Goal: Transaction & Acquisition: Book appointment/travel/reservation

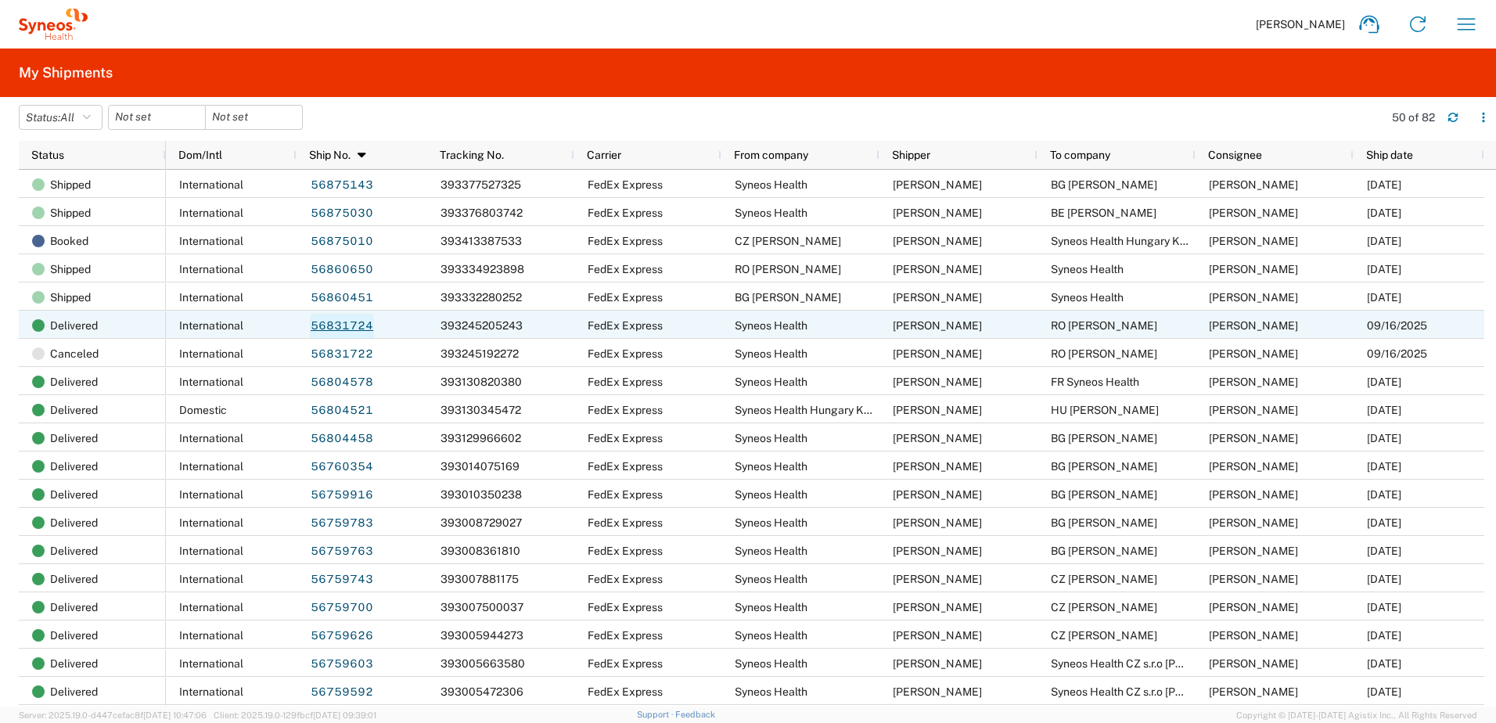
click at [348, 319] on link "56831724" at bounding box center [342, 326] width 64 height 25
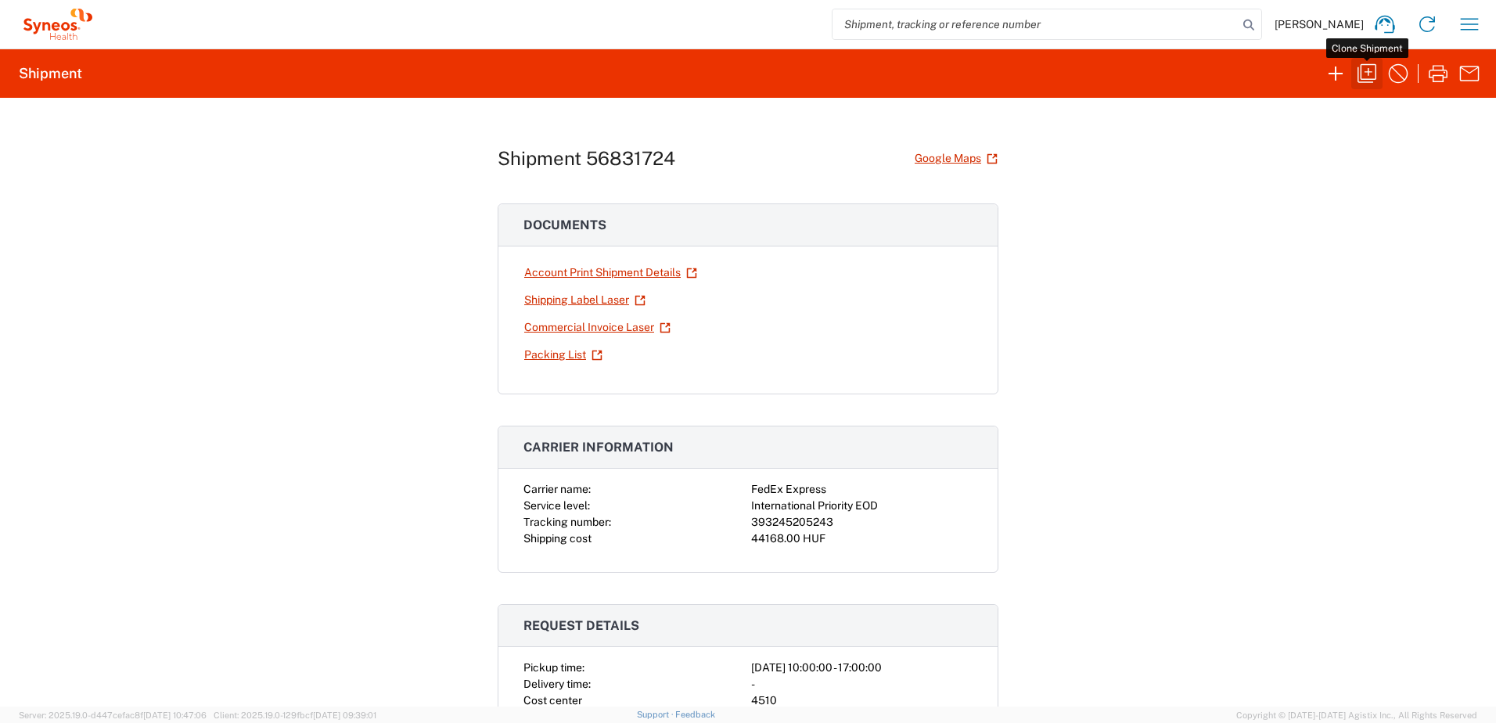
click at [1377, 65] on icon "button" at bounding box center [1367, 73] width 25 height 25
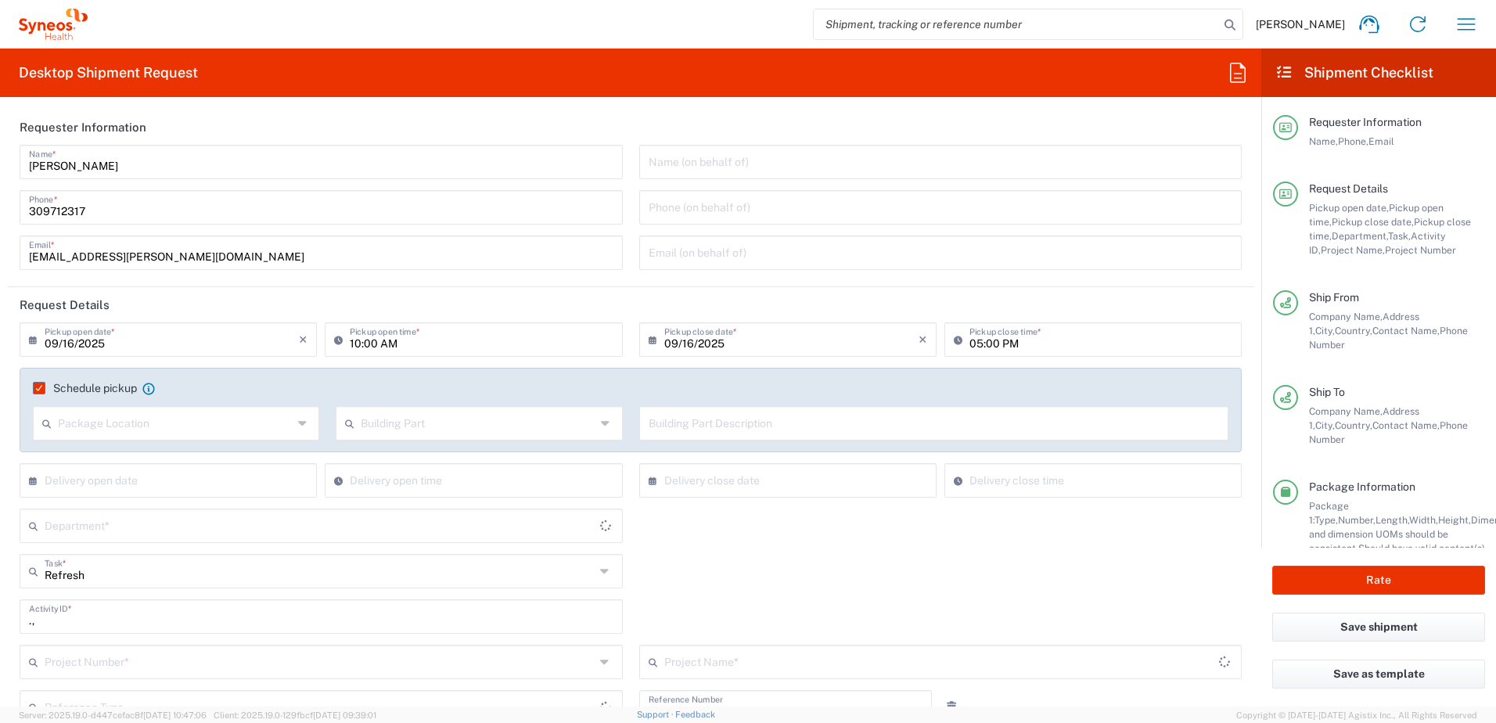
type input "[GEOGRAPHIC_DATA]"
type input "Task"
type input "Project Number"
type input "[GEOGRAPHIC_DATA]"
type input "Your Packaging"
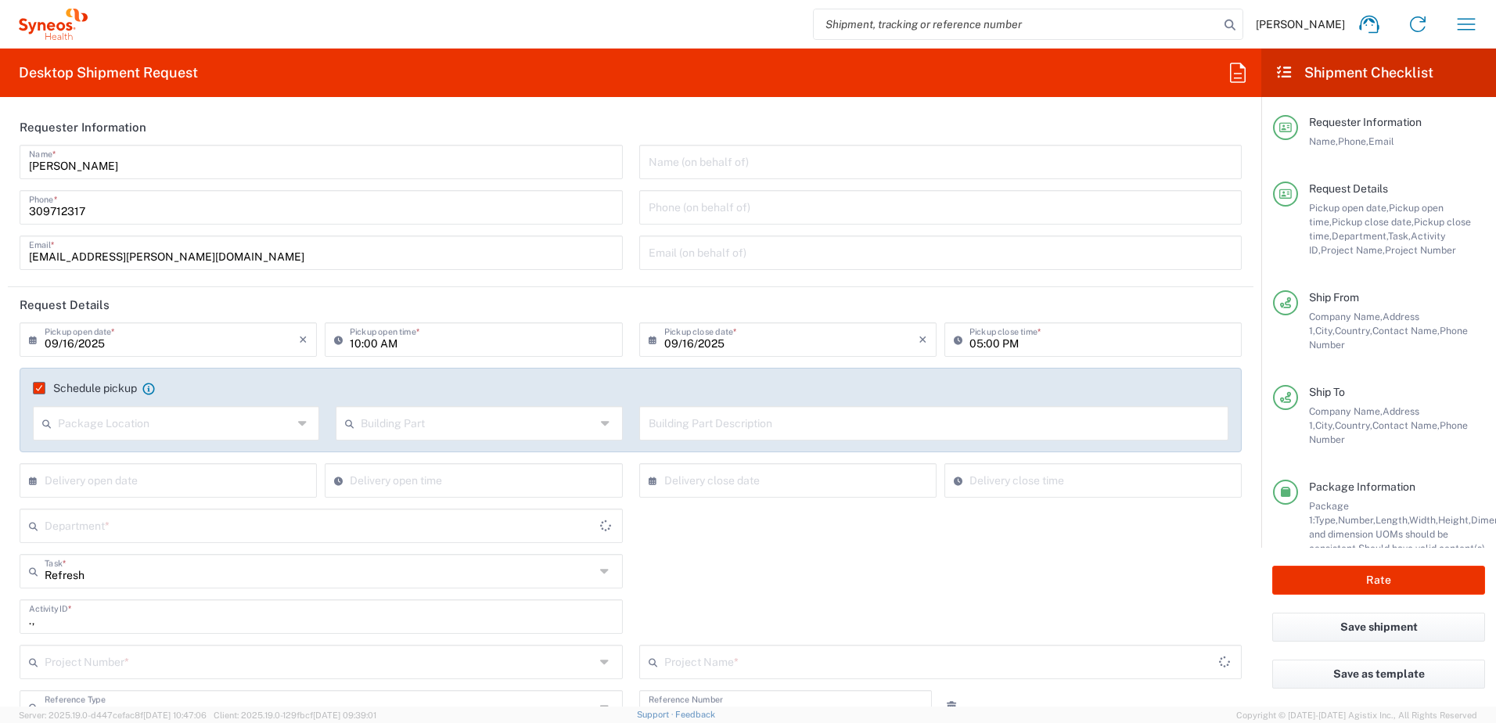
type input "Delivery Duty Paid"
type input "**6183 DEPARTMENTAL EXPENSE"
type input "Project"
type input "Activity ID"
type input "6183"
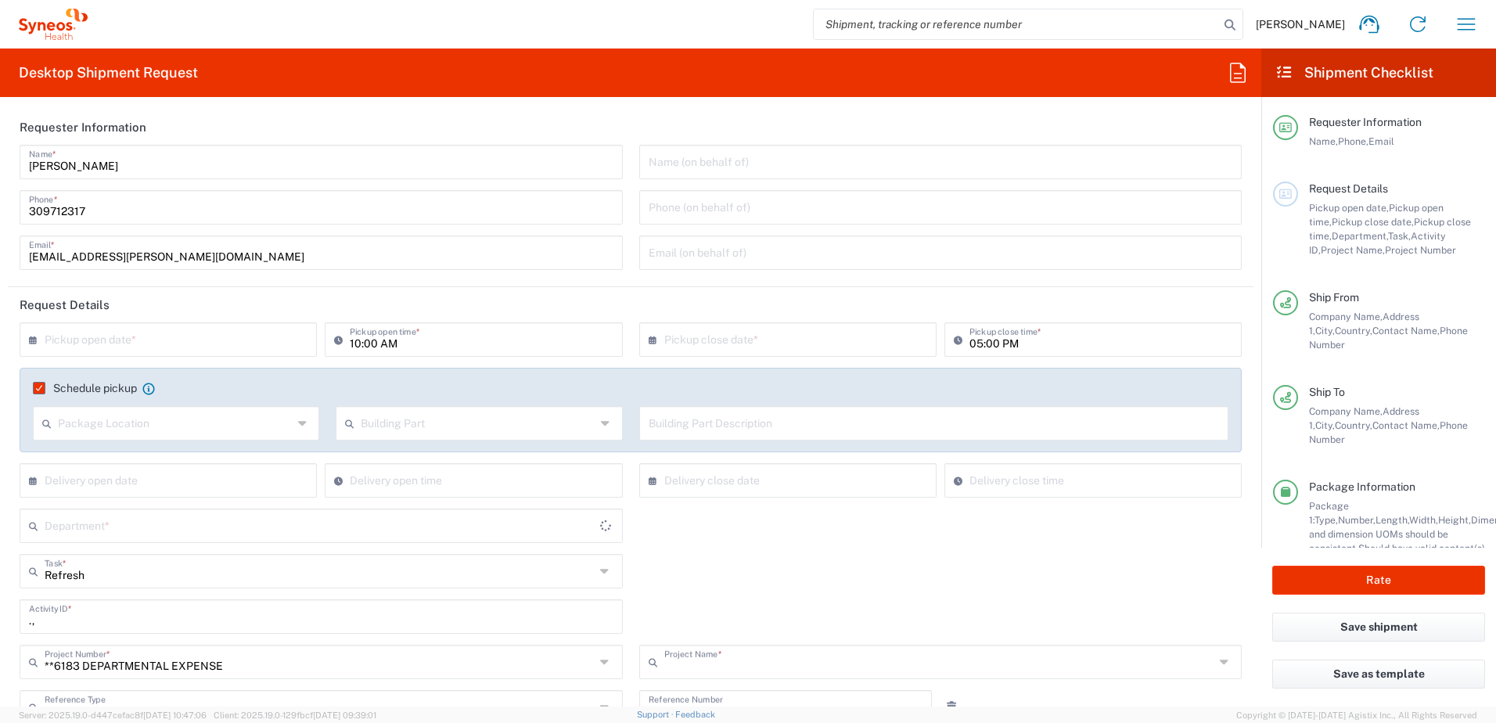
type input "Syneos Health Hungary Kft."
type input "4510"
click at [150, 346] on input "text" at bounding box center [172, 338] width 254 height 27
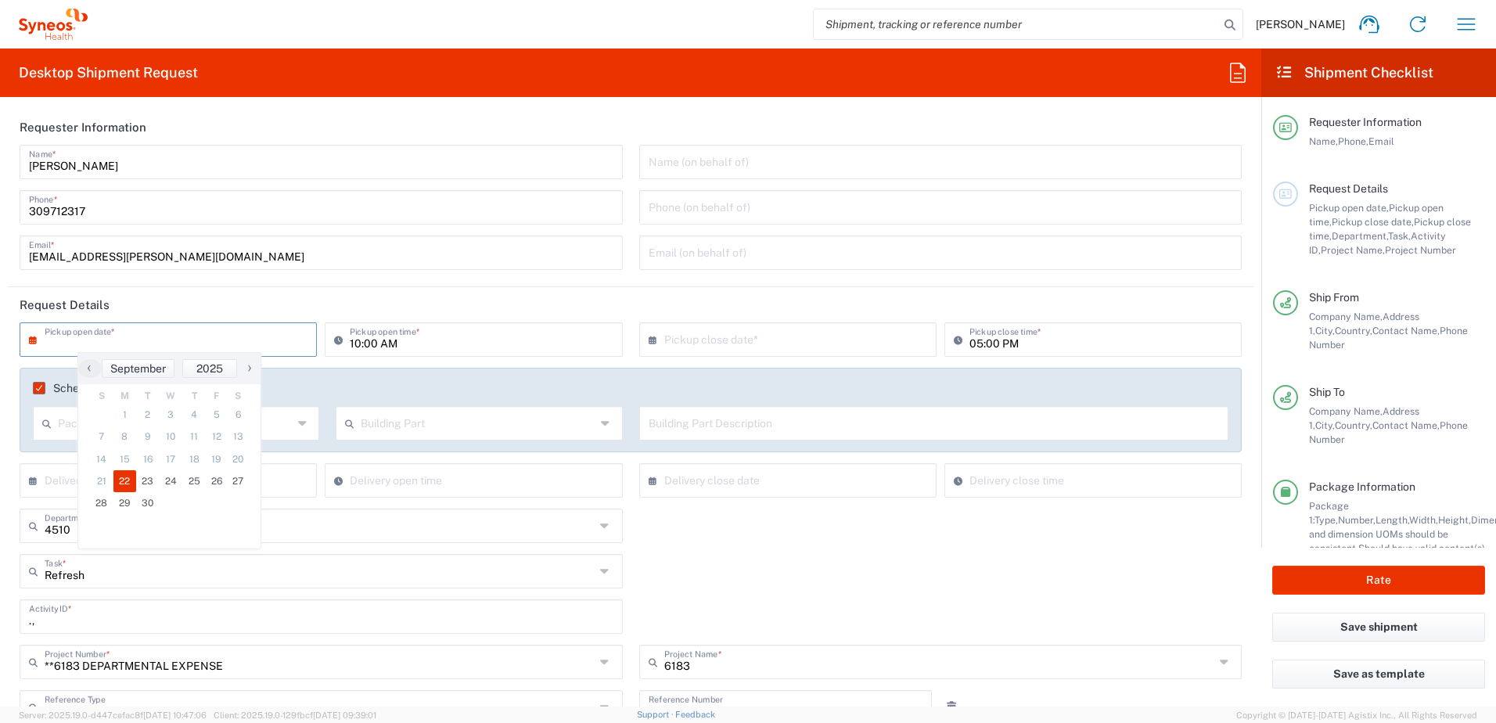
click at [129, 478] on span "22" at bounding box center [124, 481] width 23 height 22
type input "[DATE]"
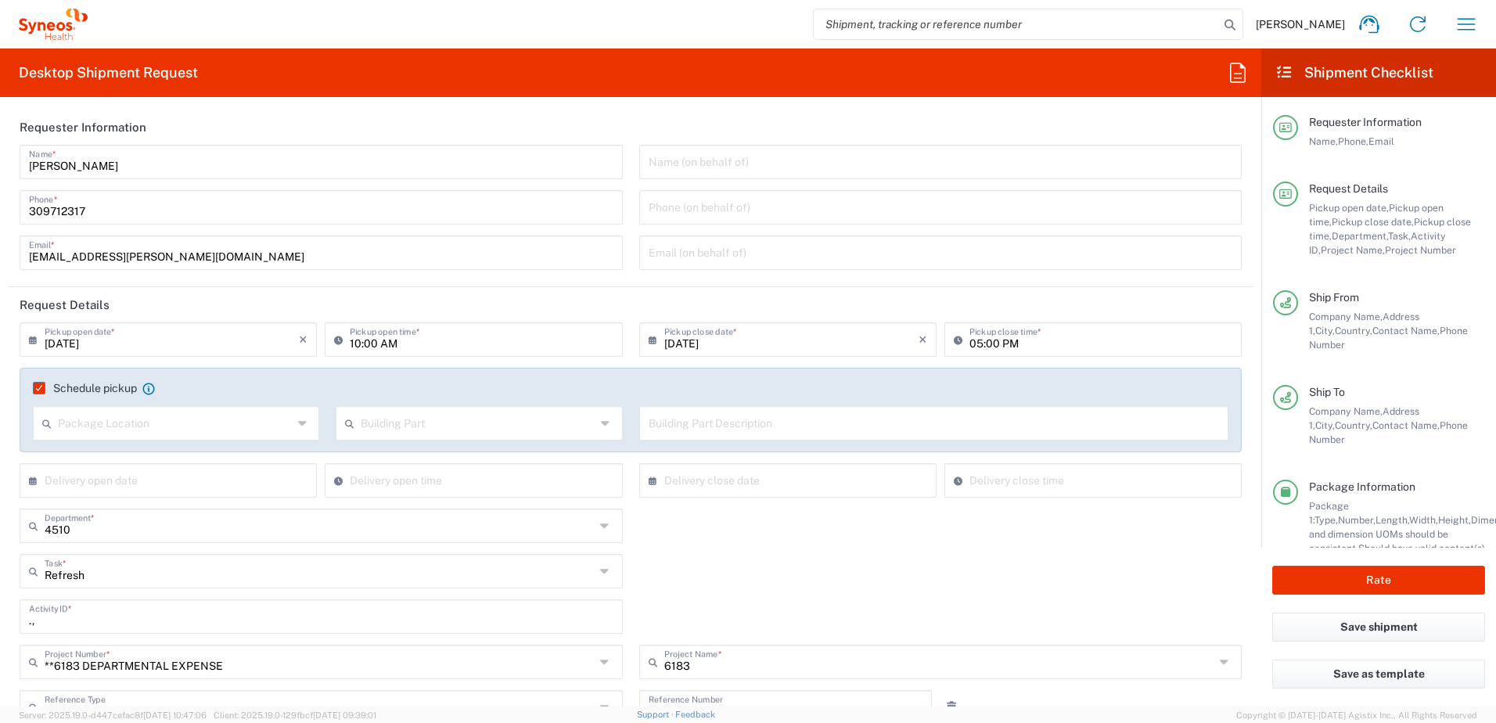
click at [350, 340] on input "10:00 AM" at bounding box center [481, 338] width 263 height 27
click at [388, 343] on input "01:00 AM" at bounding box center [481, 338] width 263 height 27
type input "01:00 PM"
click at [477, 298] on header "Request Details" at bounding box center [631, 304] width 1246 height 35
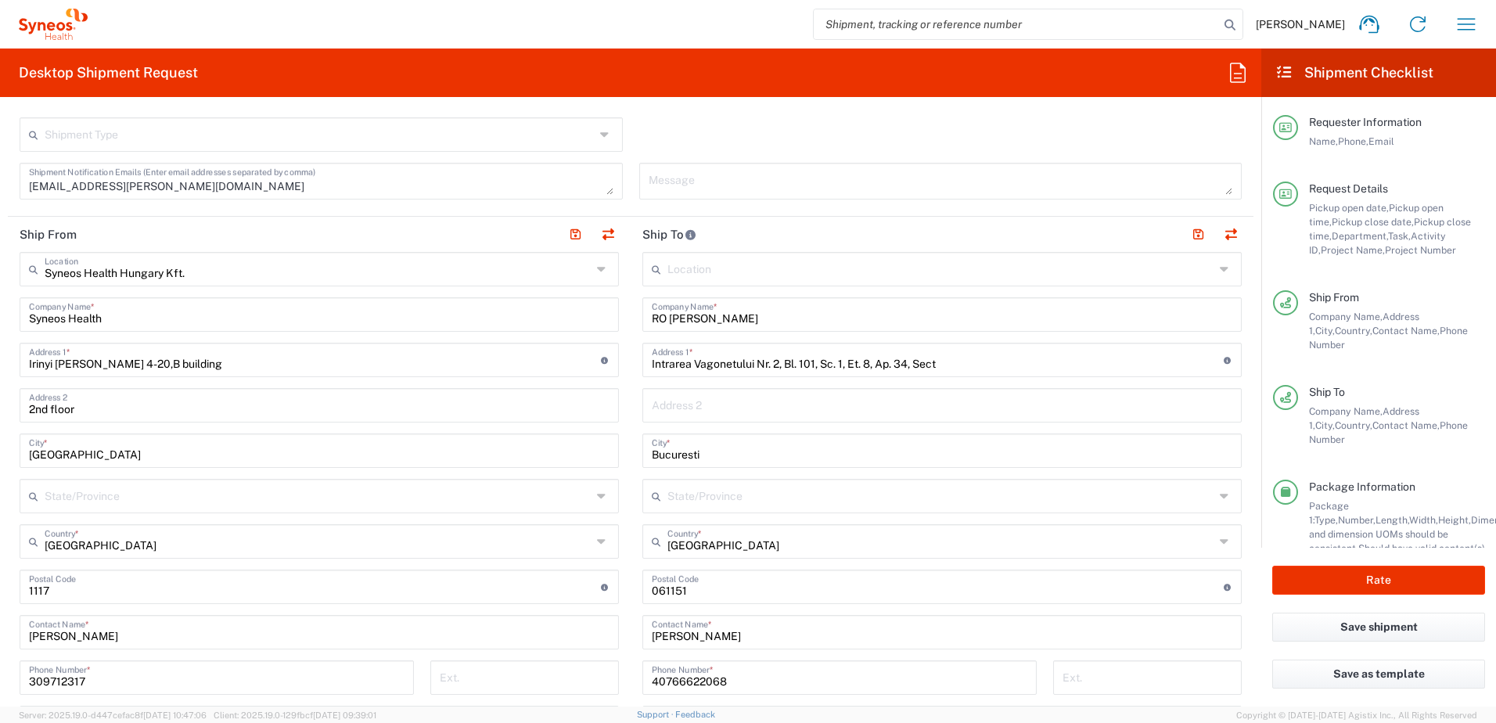
scroll to position [783, 0]
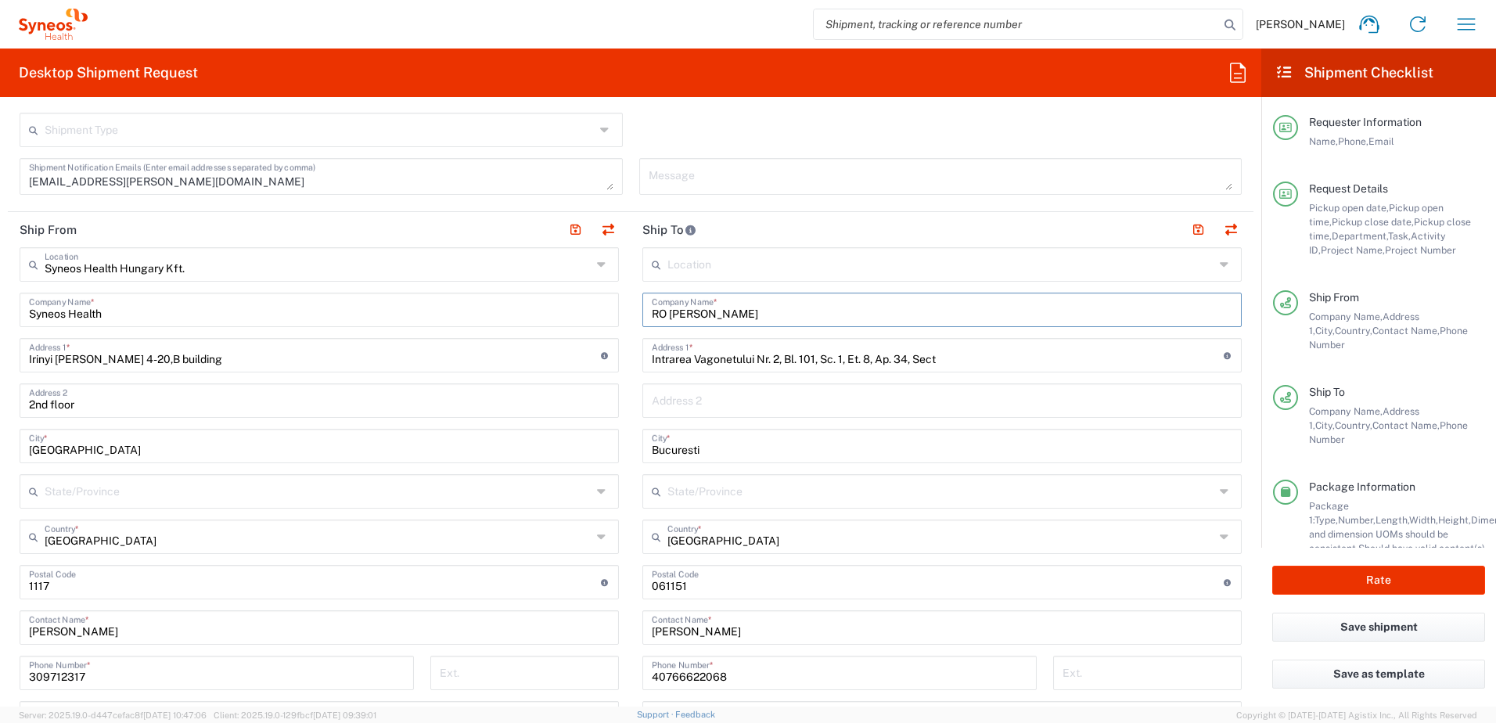
drag, startPoint x: 665, startPoint y: 313, endPoint x: 784, endPoint y: 312, distance: 118.9
click at [784, 312] on input "RO [PERSON_NAME]" at bounding box center [942, 308] width 581 height 27
paste input "[PERSON_NAME]"
type input "RO [PERSON_NAME]"
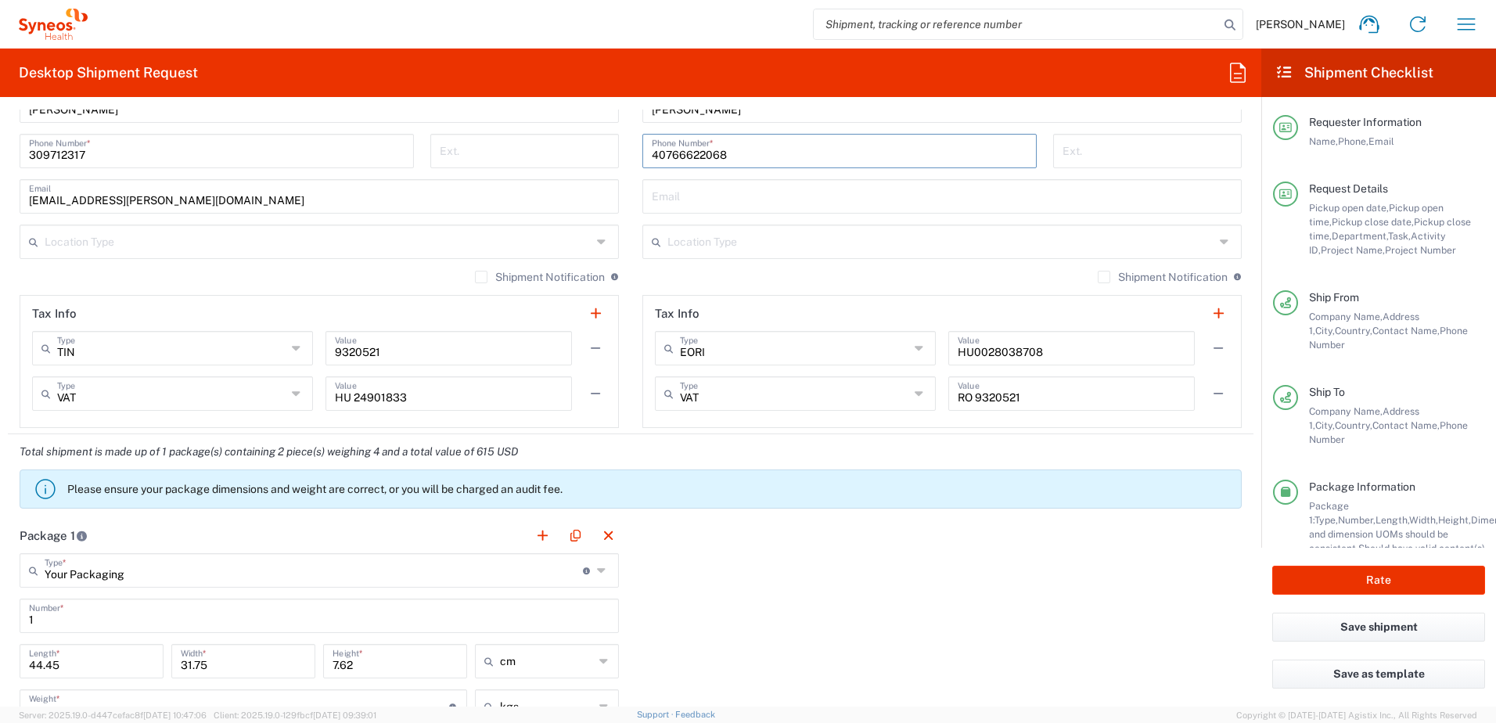
drag, startPoint x: 726, startPoint y: 157, endPoint x: 622, endPoint y: 156, distance: 104.1
click at [622, 156] on div "Ship From Syneos Health [GEOGRAPHIC_DATA] Kft. Location Syneos Health [GEOGRAPH…" at bounding box center [631, 62] width 1246 height 744
paste input "+40 (742) 141895"
type input "+40 (742) 141895"
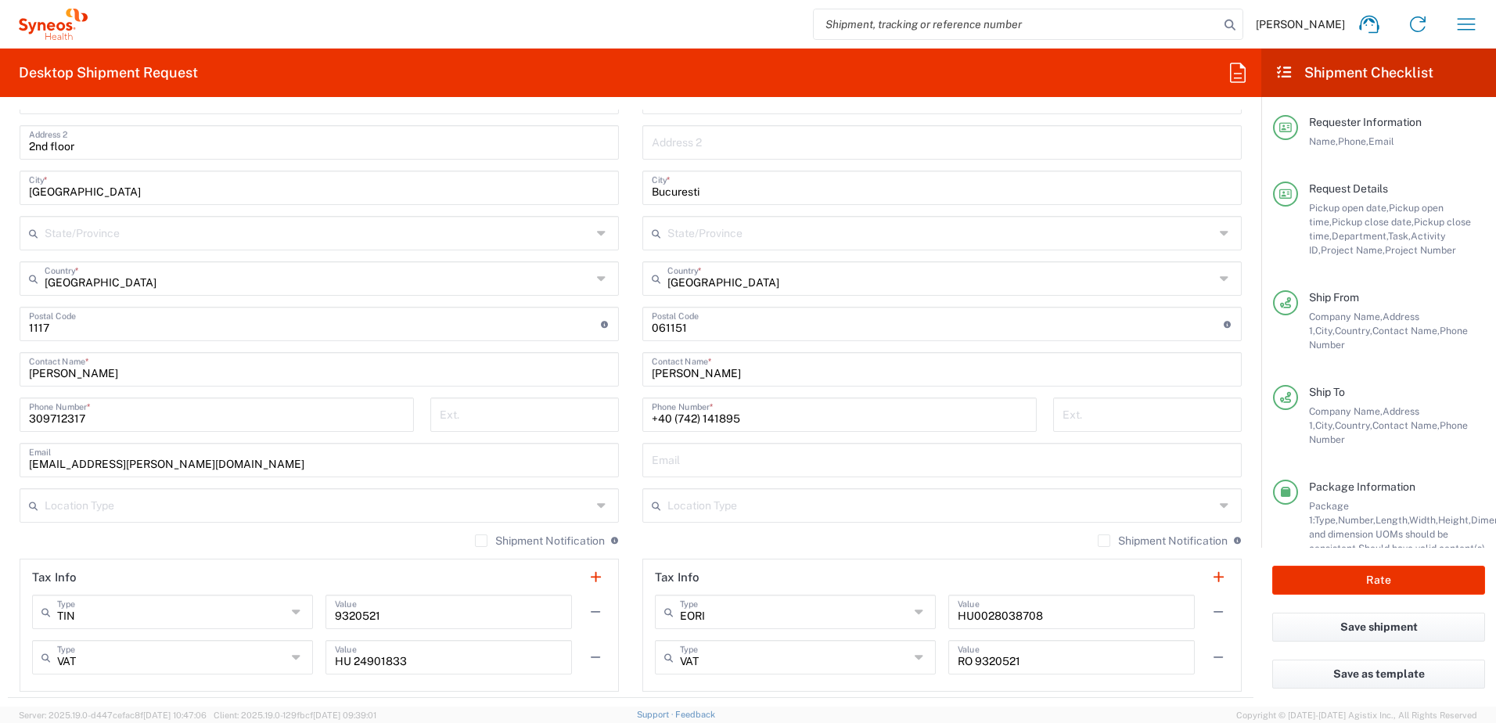
scroll to position [783, 0]
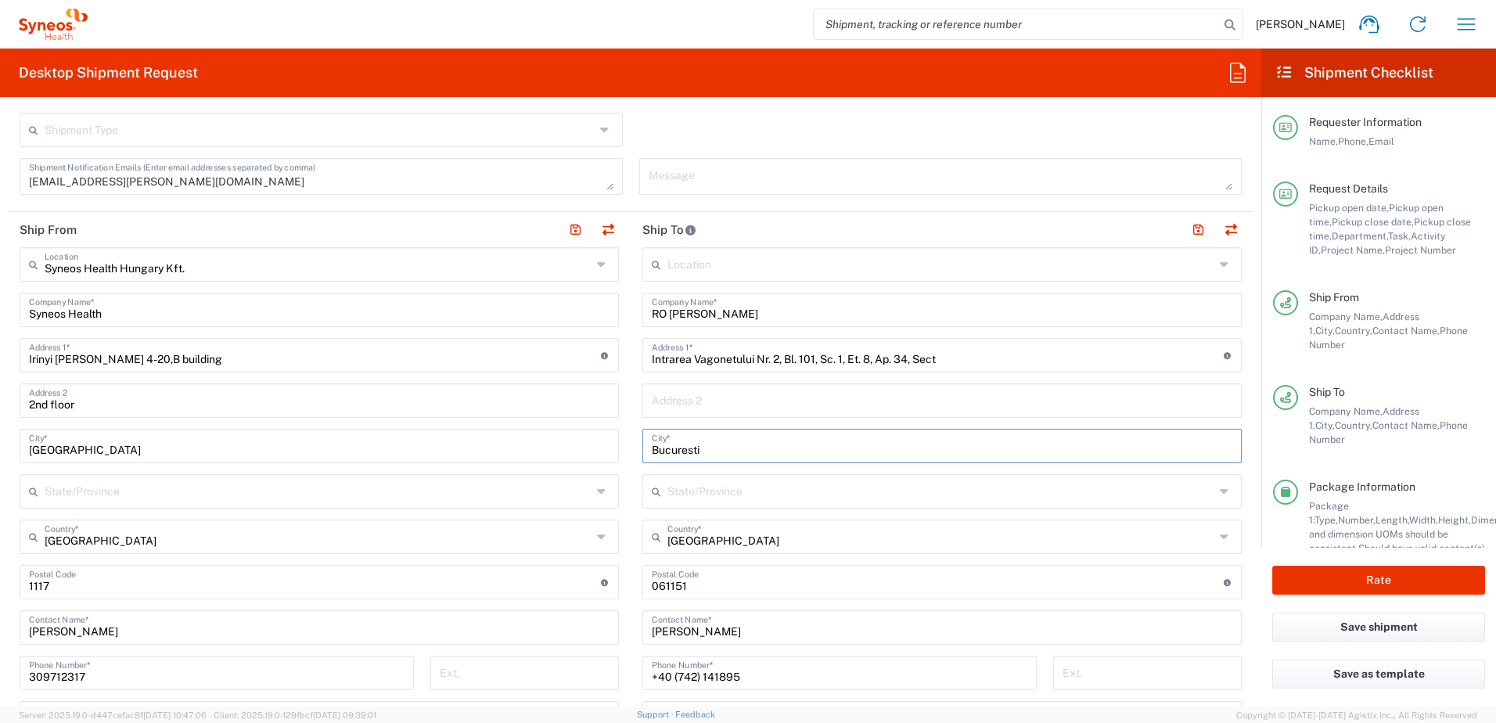
drag, startPoint x: 701, startPoint y: 448, endPoint x: 626, endPoint y: 448, distance: 75.1
click at [631, 448] on main "Location [PERSON_NAME] LLC-[GEOGRAPHIC_DATA] [GEOGRAPHIC_DATA] [GEOGRAPHIC_DATA…" at bounding box center [942, 598] width 623 height 703
paste input "[GEOGRAPHIC_DATA]"
type input "[GEOGRAPHIC_DATA]"
drag, startPoint x: 956, startPoint y: 361, endPoint x: 624, endPoint y: 361, distance: 331.8
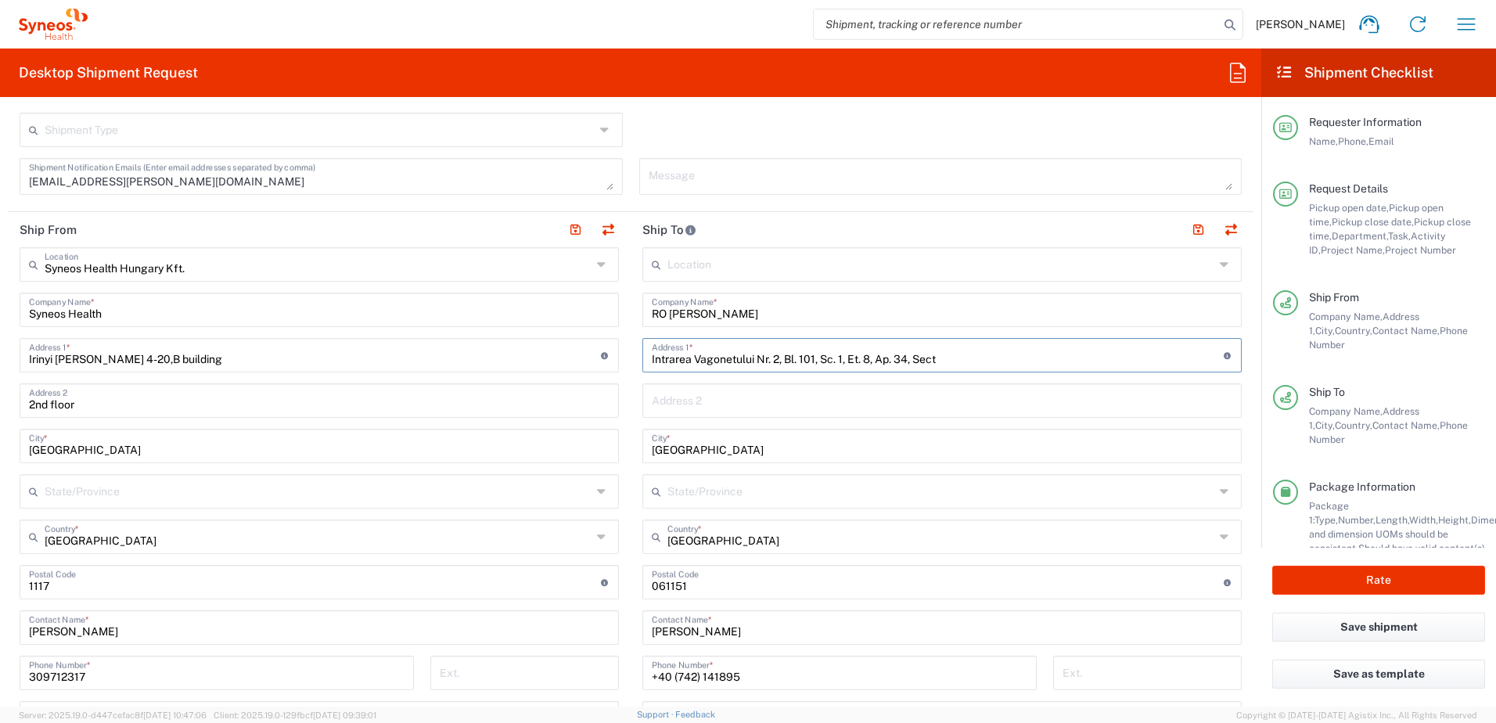
click at [631, 361] on main "Location [PERSON_NAME] LLC-[GEOGRAPHIC_DATA] [GEOGRAPHIC_DATA] [GEOGRAPHIC_DATA…" at bounding box center [942, 598] width 623 height 703
paste input "Oașului"
click at [971, 353] on input "Oașului 86-90 K'" at bounding box center [938, 353] width 572 height 27
type input "Oașului 86-90 K1"
drag, startPoint x: 621, startPoint y: 592, endPoint x: 578, endPoint y: 594, distance: 42.3
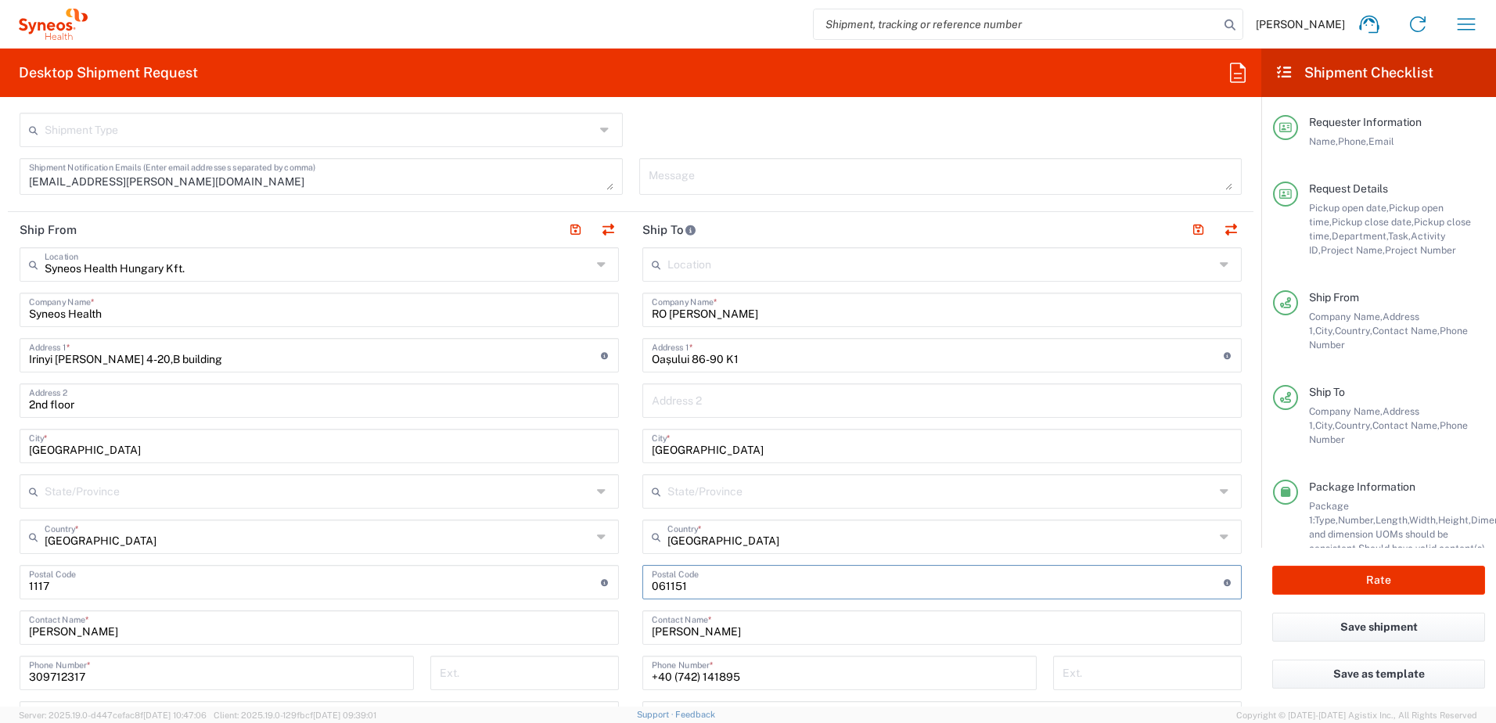
click at [578, 592] on div "Ship From Syneos Health [GEOGRAPHIC_DATA] Kft. Location Syneos Health [GEOGRAPH…" at bounding box center [631, 584] width 1246 height 744
paste input "400268"
type input "400268"
drag, startPoint x: 780, startPoint y: 313, endPoint x: 663, endPoint y: 312, distance: 117.4
click at [663, 312] on input "RO [PERSON_NAME]" at bounding box center [942, 308] width 581 height 27
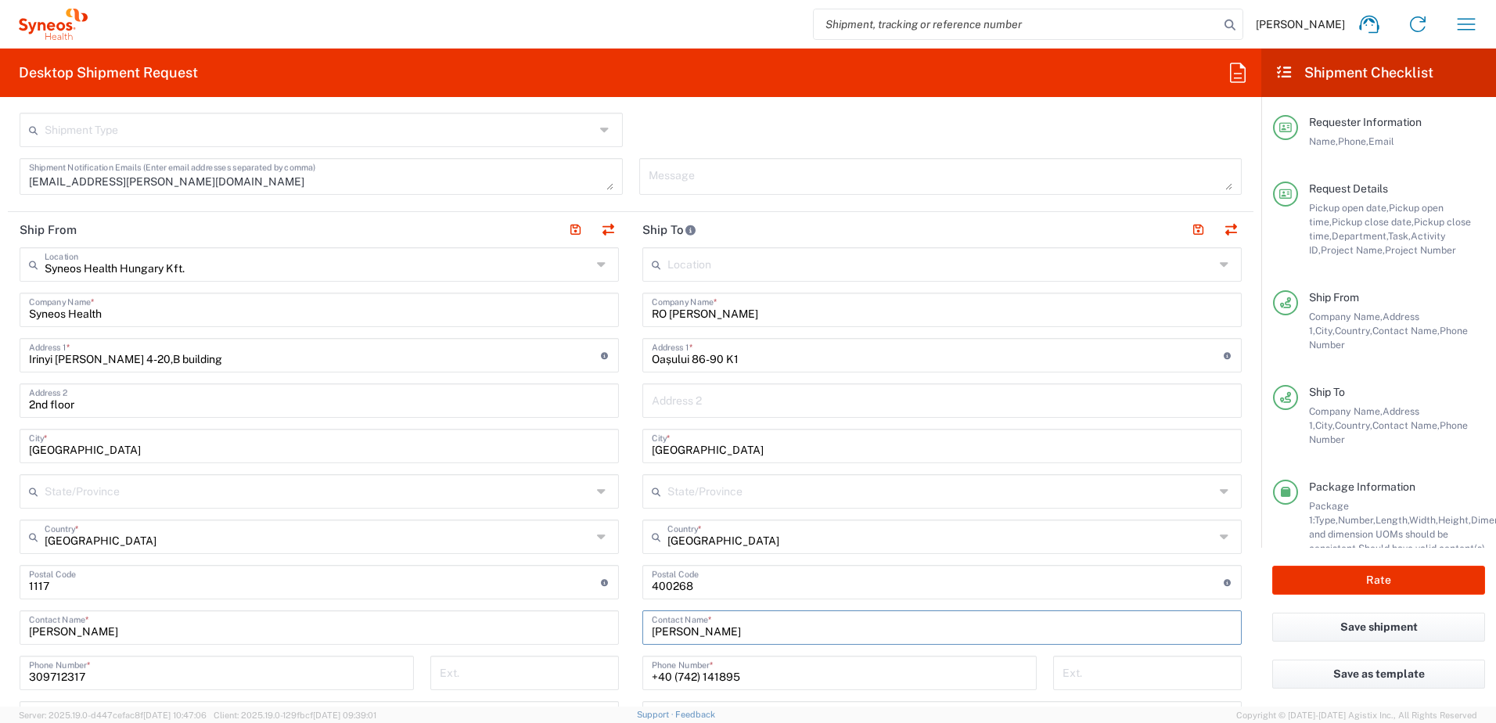
drag, startPoint x: 713, startPoint y: 629, endPoint x: 630, endPoint y: 622, distance: 83.2
click at [631, 622] on main "Location [PERSON_NAME] LLC-[GEOGRAPHIC_DATA] [GEOGRAPHIC_DATA] [GEOGRAPHIC_DATA…" at bounding box center [942, 598] width 623 height 703
paste input "[PERSON_NAME]"
type input "[PERSON_NAME]"
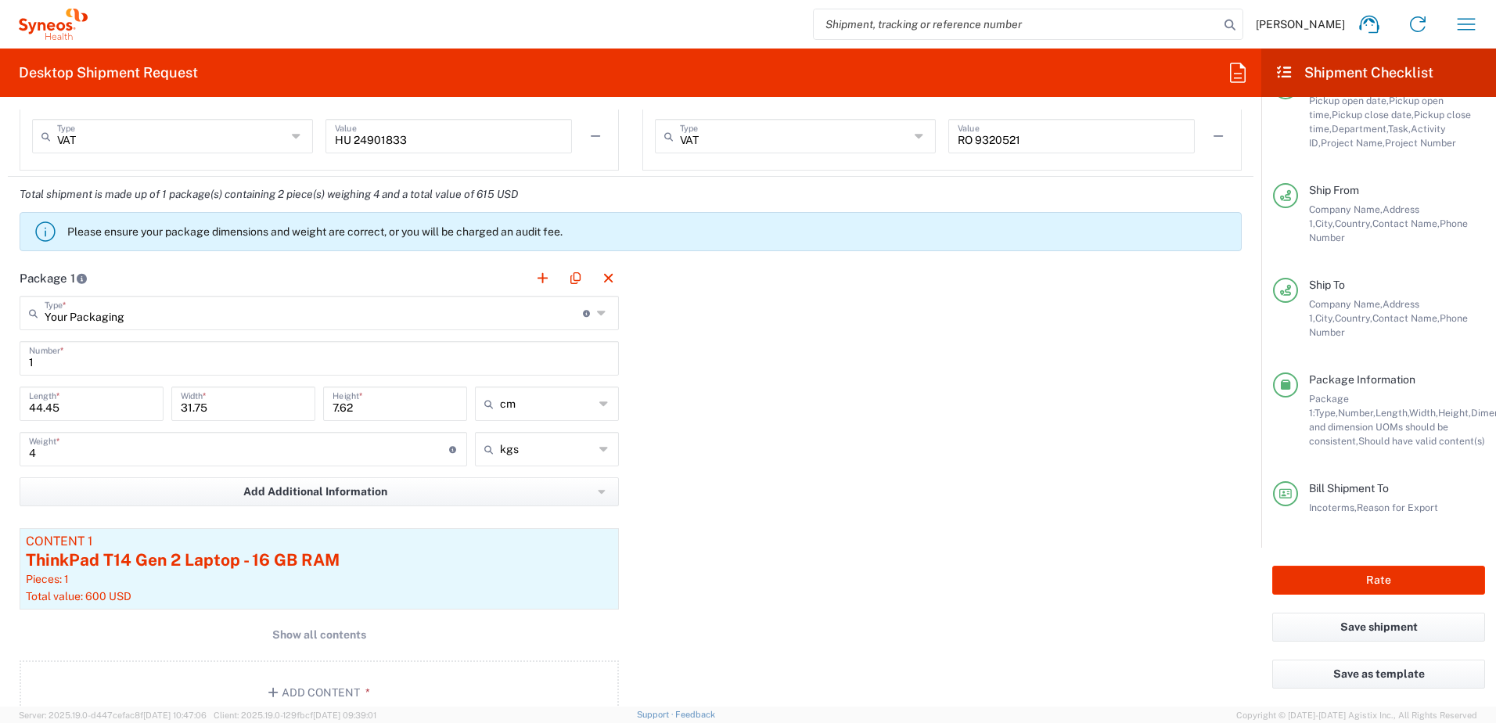
scroll to position [1565, 0]
click at [1371, 576] on button "Rate" at bounding box center [1378, 580] width 213 height 29
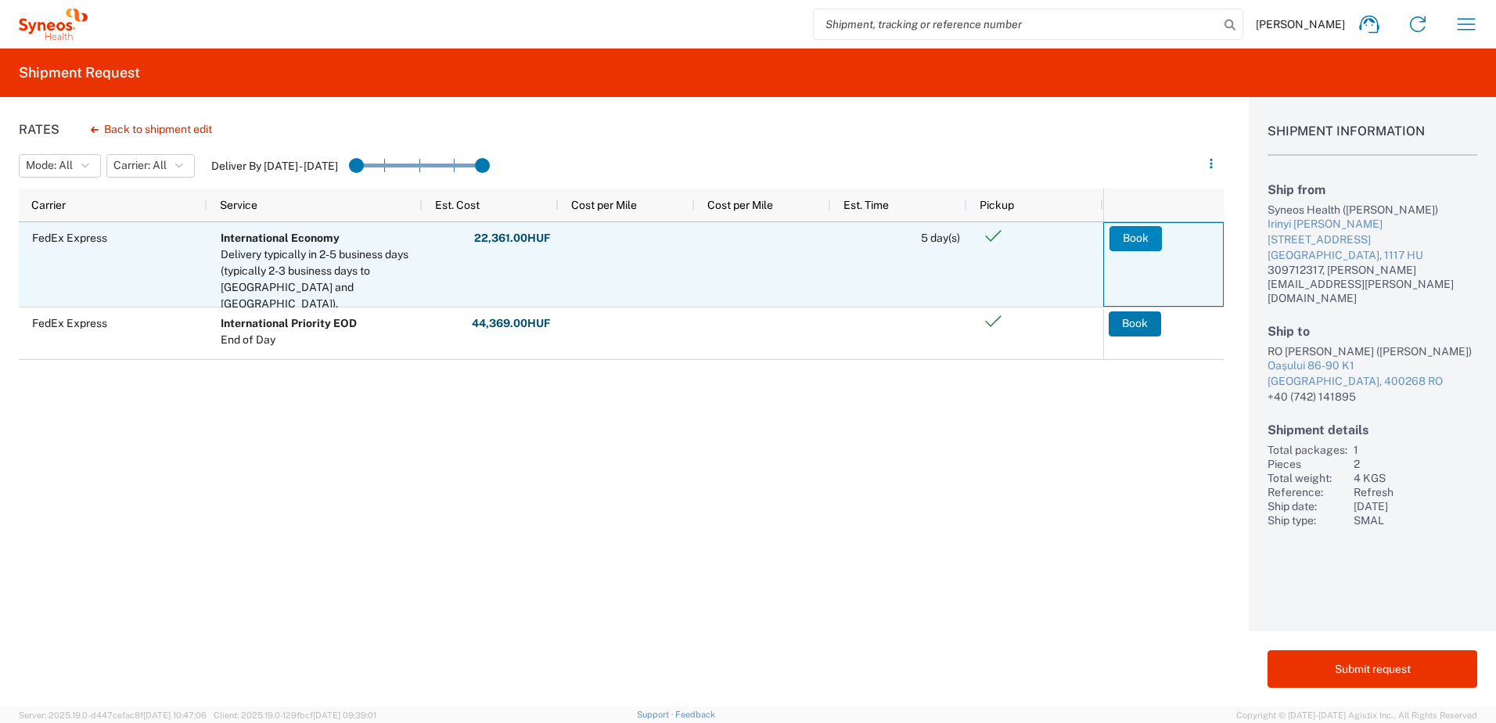
click at [1135, 238] on button "Book" at bounding box center [1136, 238] width 52 height 25
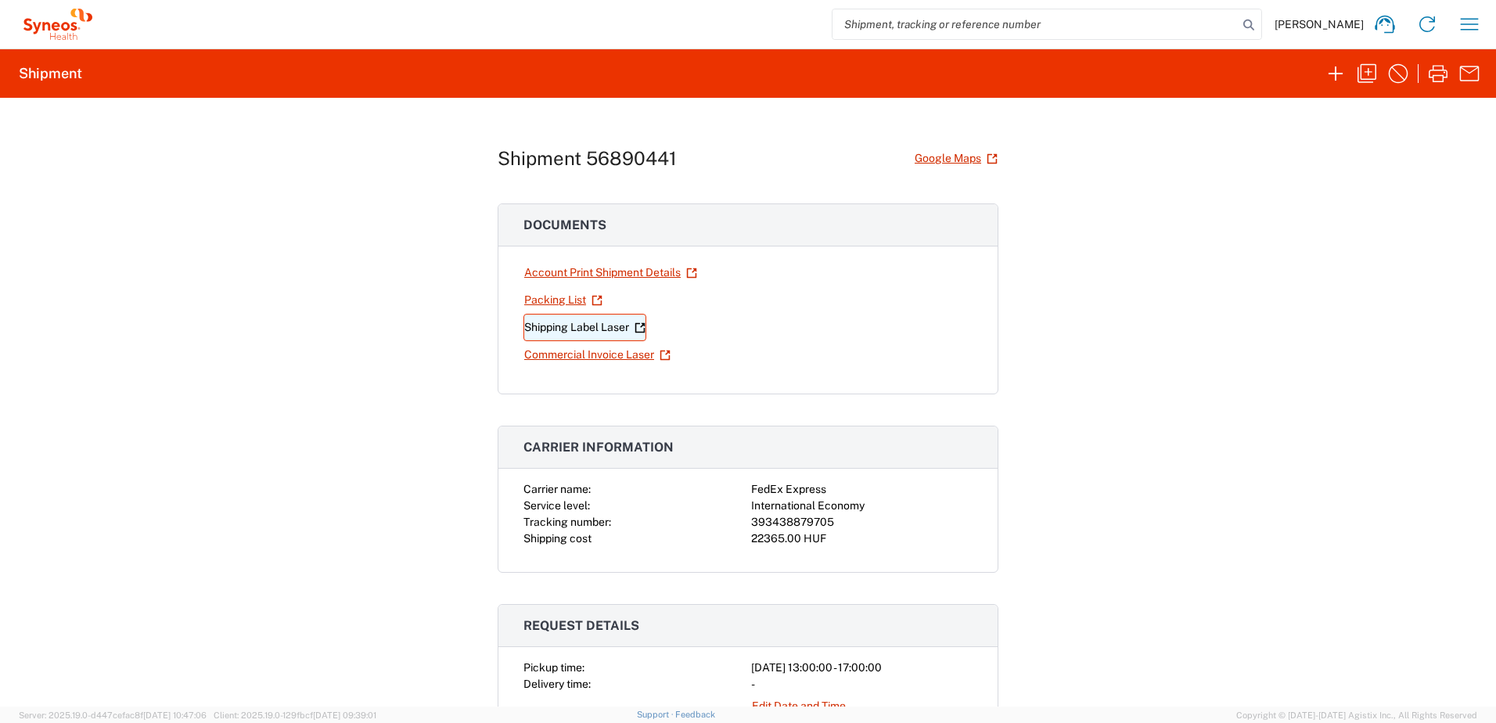
click at [589, 326] on link "Shipping Label Laser" at bounding box center [584, 327] width 123 height 27
drag, startPoint x: 831, startPoint y: 523, endPoint x: 746, endPoint y: 517, distance: 85.5
click at [751, 517] on div "393438879705" at bounding box center [861, 522] width 221 height 16
copy div "393438879705"
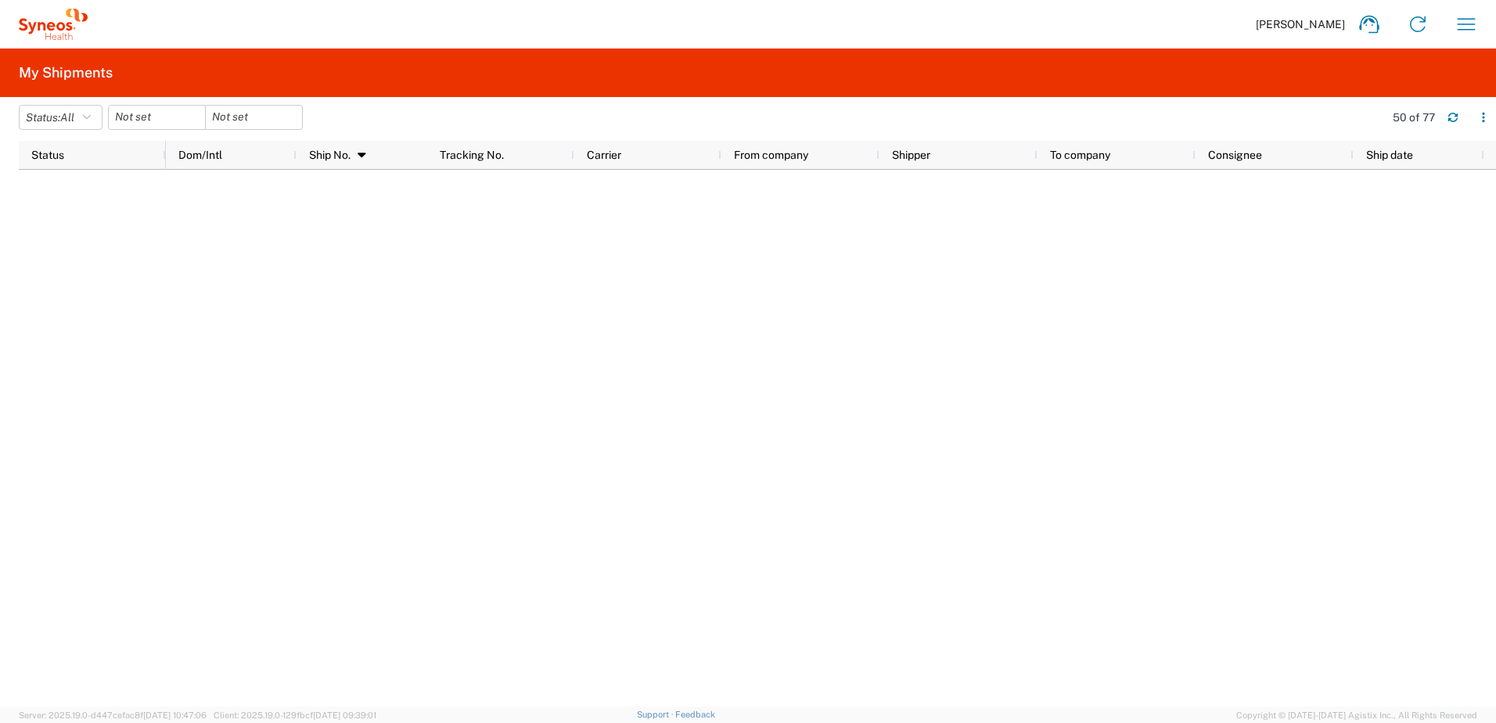
scroll to position [1304, 0]
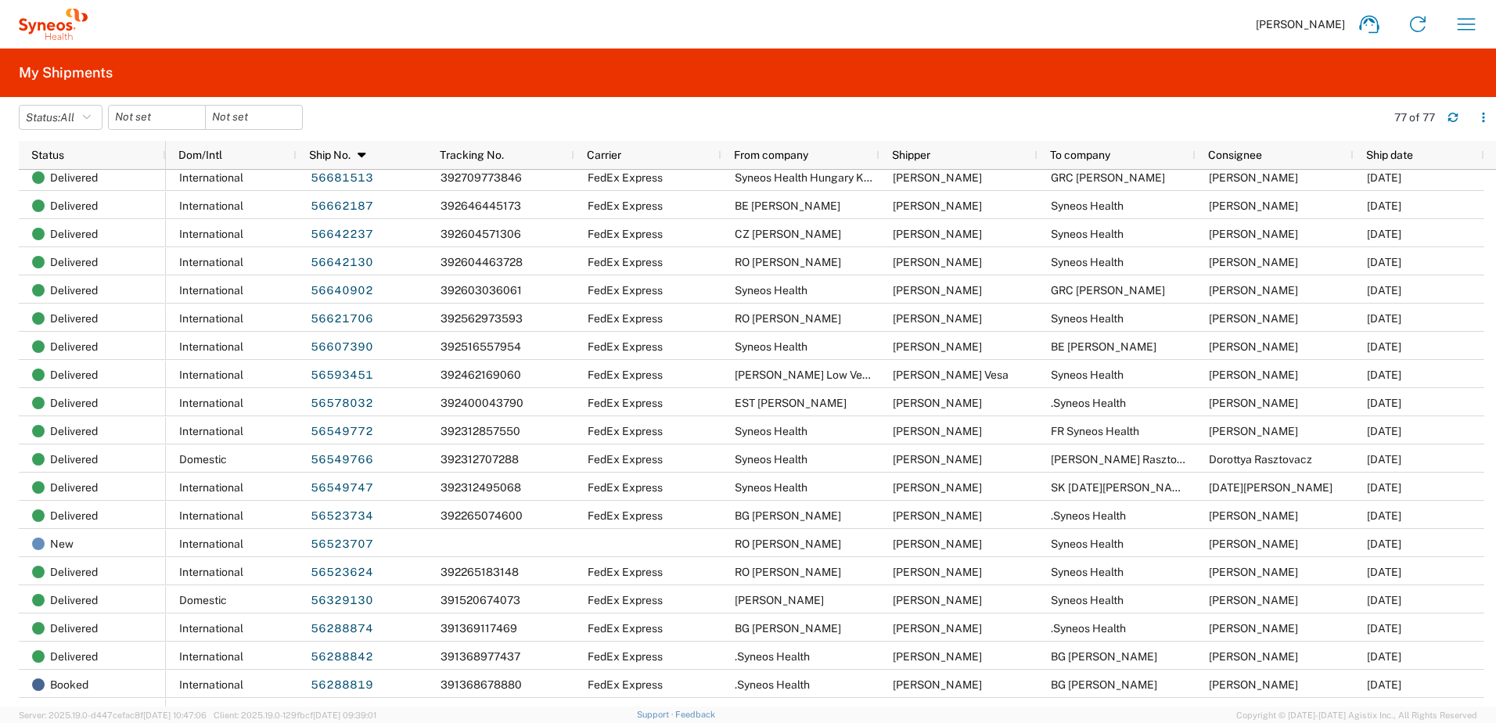
scroll to position [522, 0]
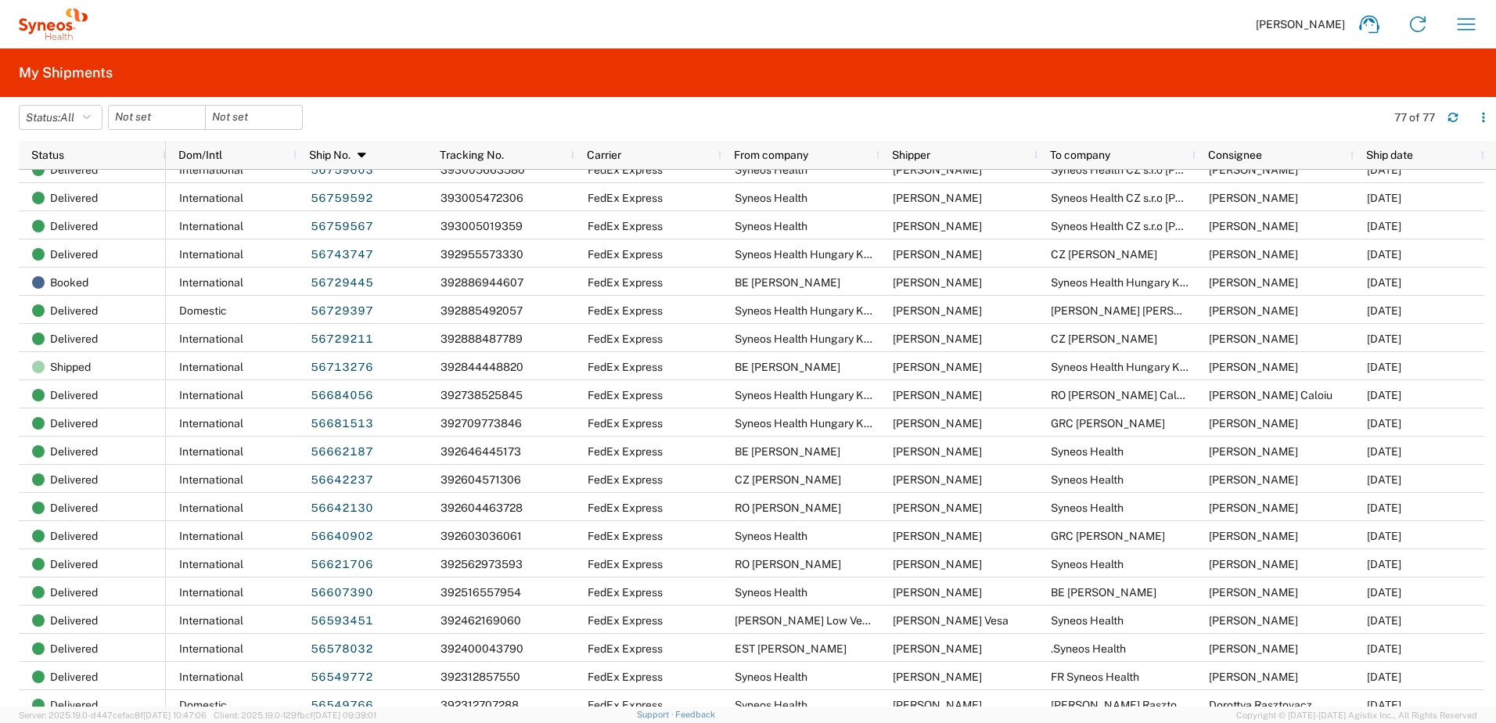
click at [631, 16] on div "Zsolt Varga Home Shipment estimator Shipment tracking Desktop shipment request …" at bounding box center [789, 24] width 1403 height 38
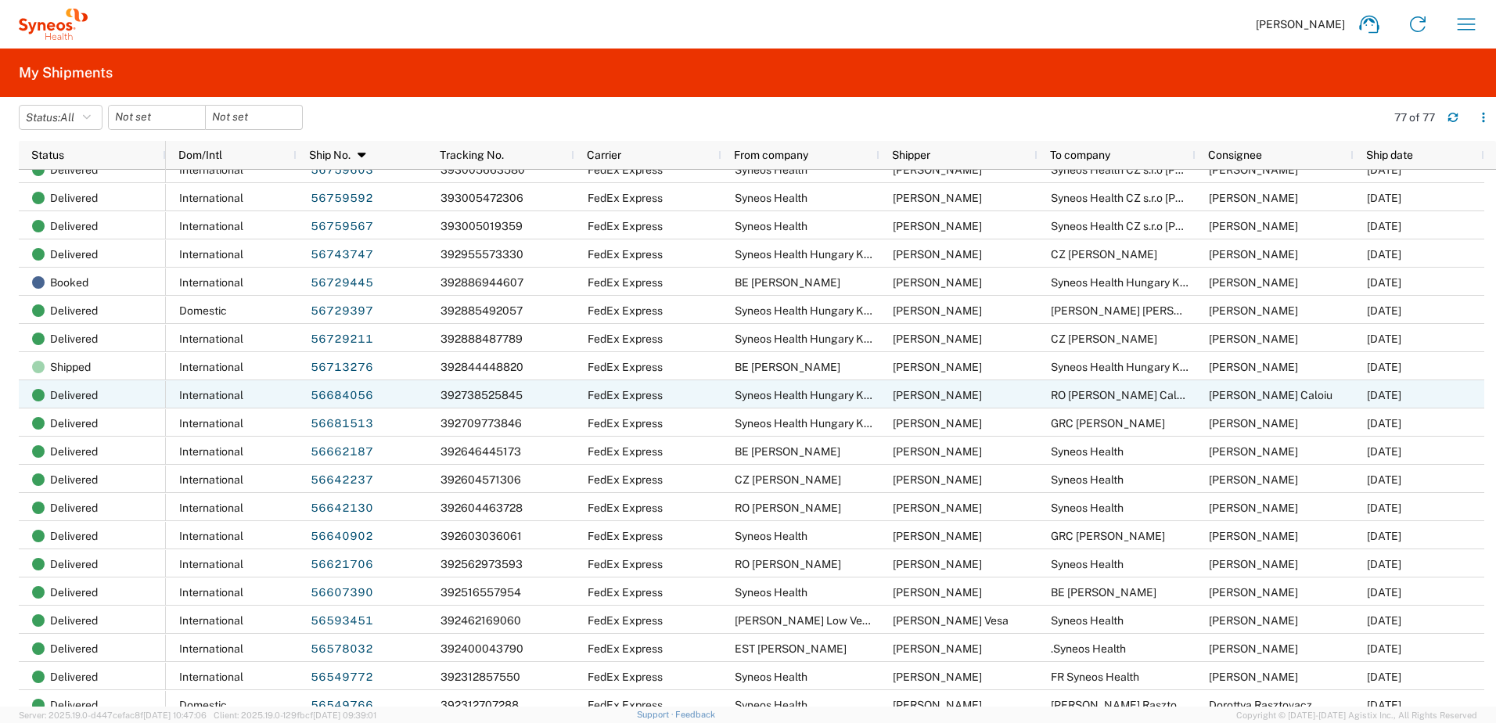
scroll to position [0, 0]
